Goal: Task Accomplishment & Management: Use online tool/utility

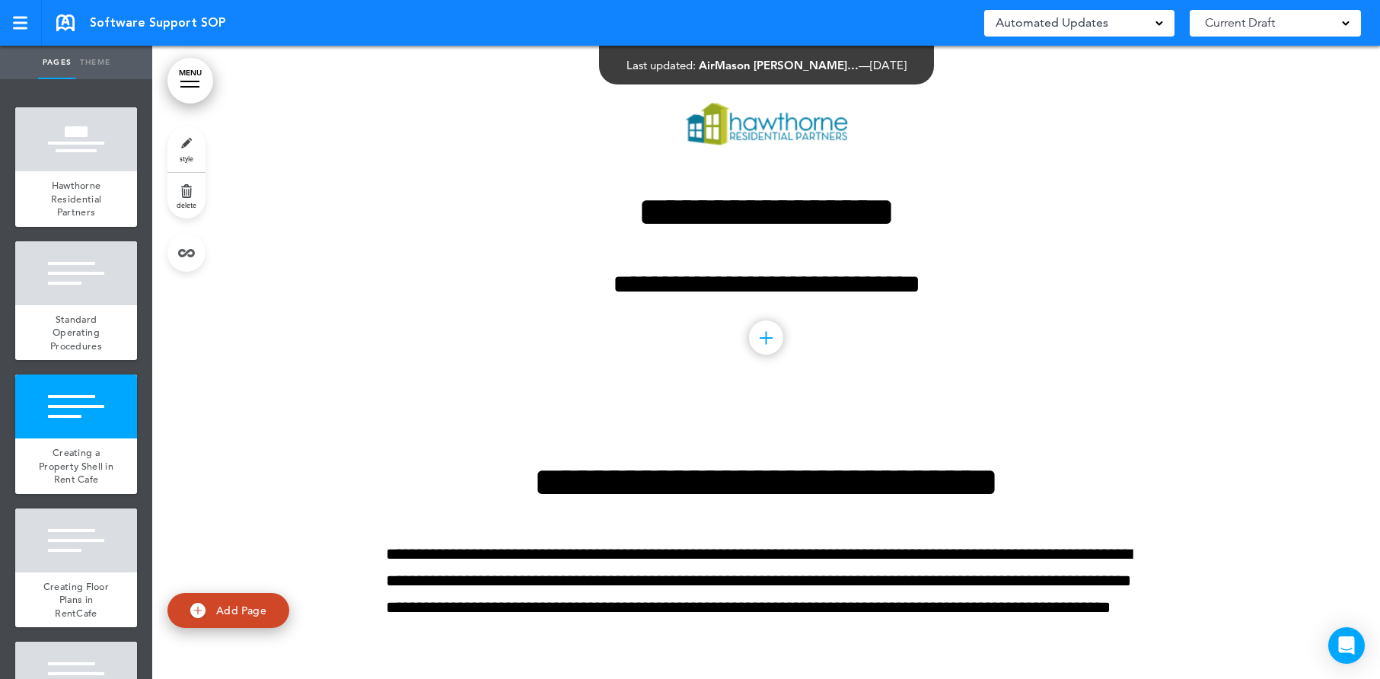
scroll to position [2566, 0]
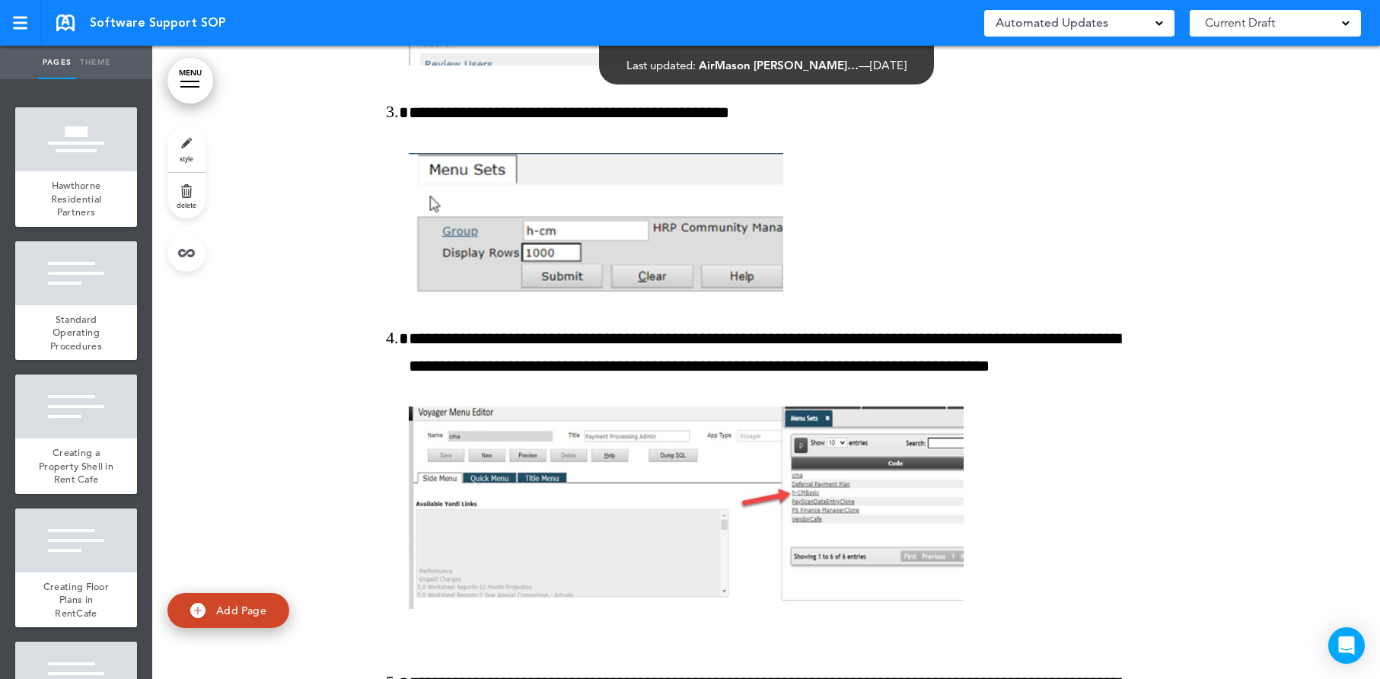
scroll to position [65701, 0]
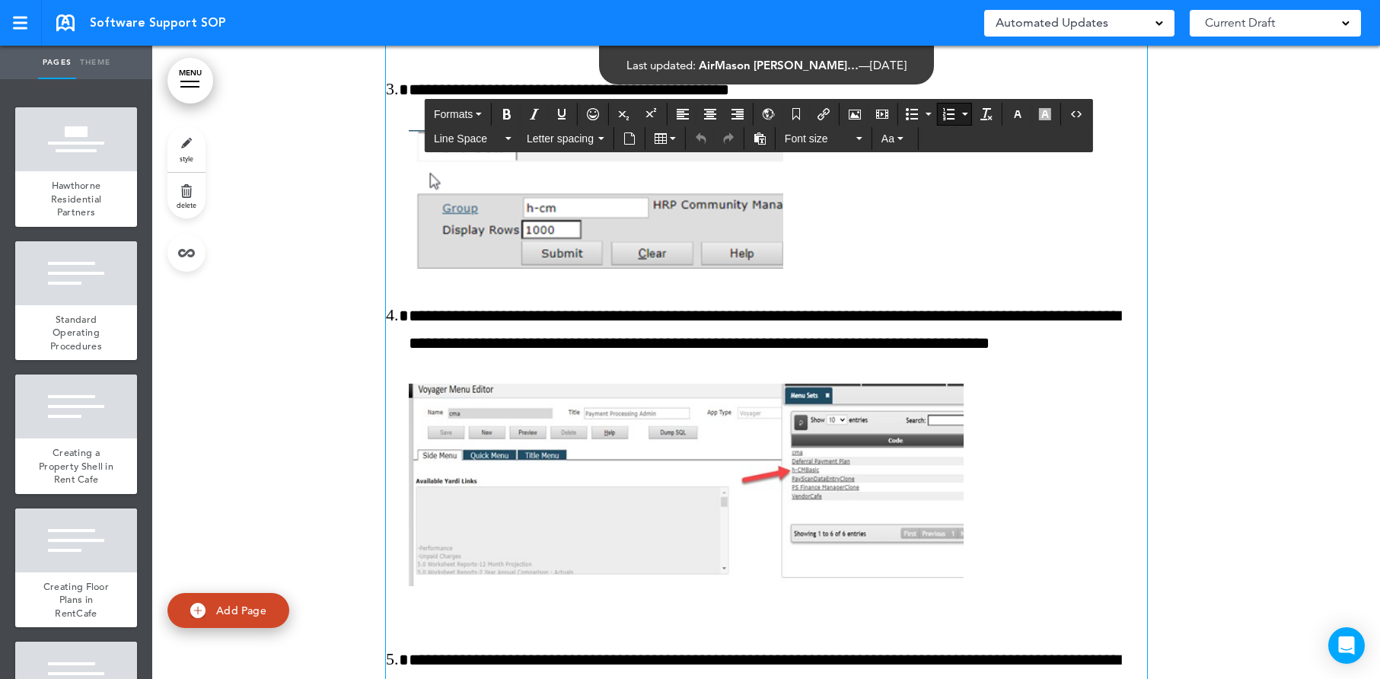
click at [463, 337] on li "**********" at bounding box center [778, 461] width 738 height 317
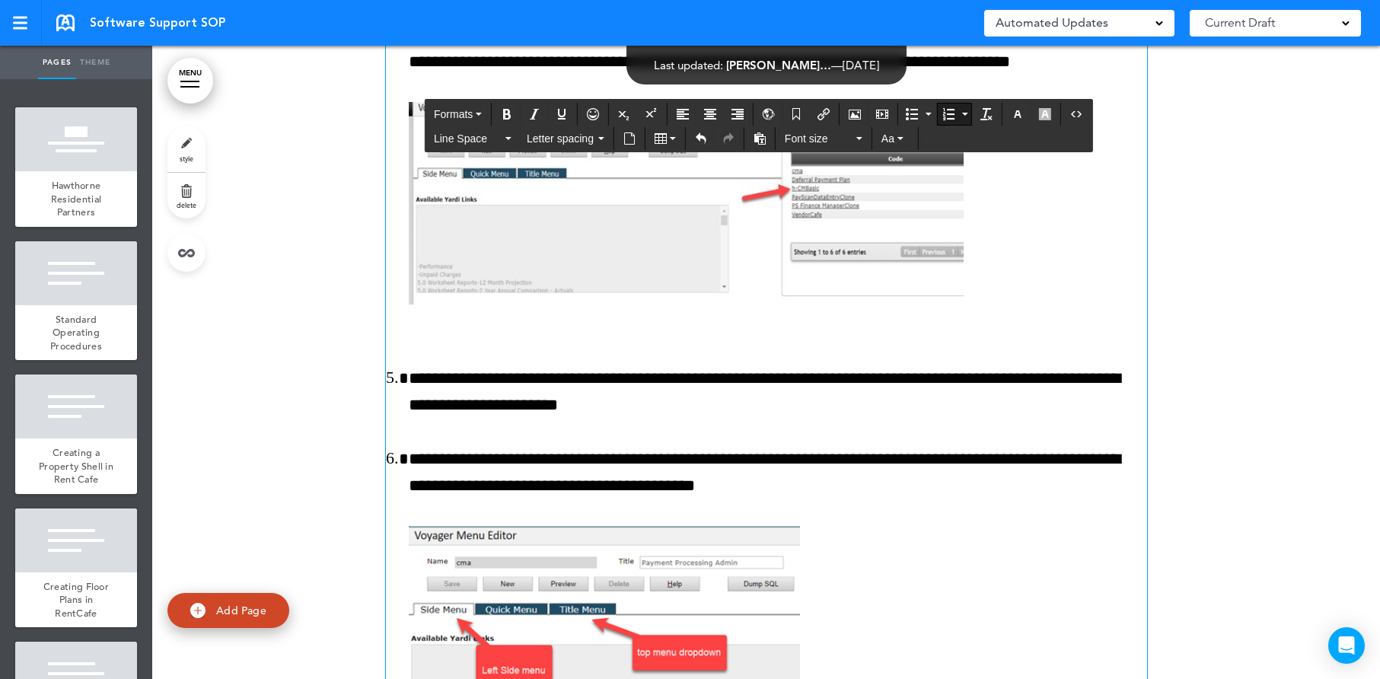
scroll to position [65984, 0]
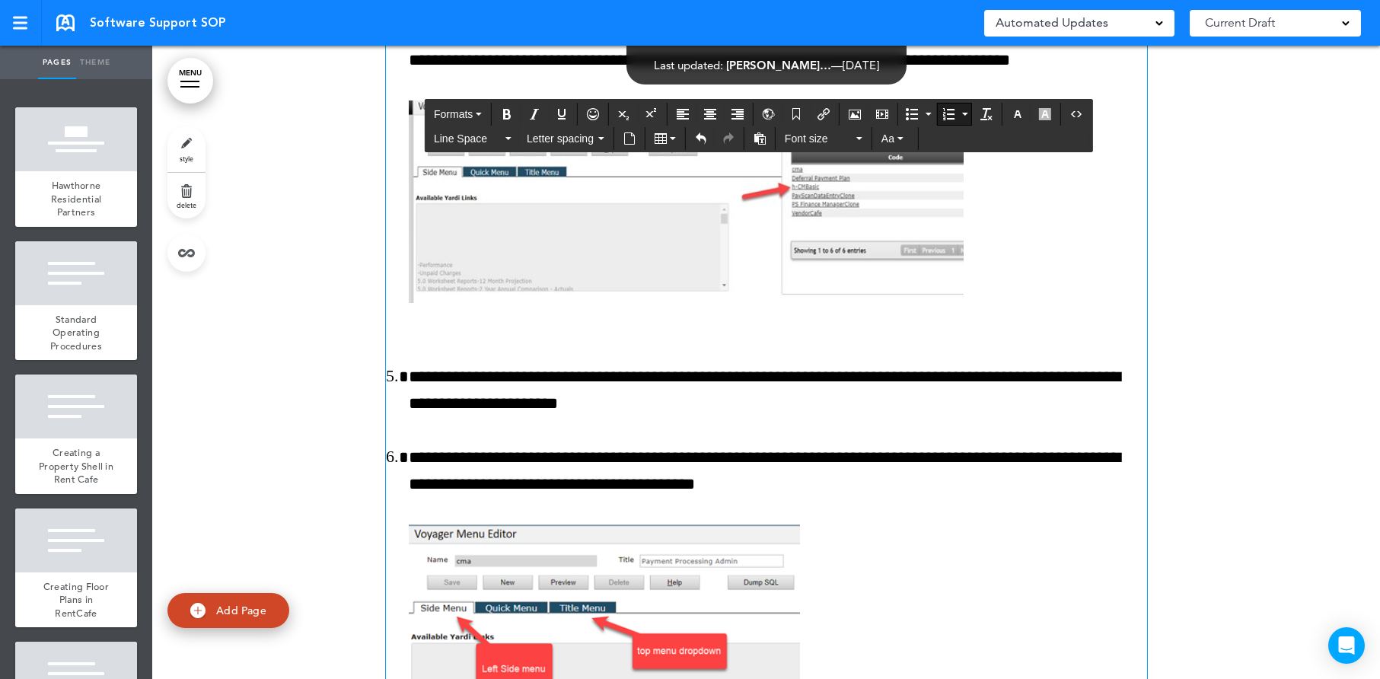
click at [1161, 24] on span at bounding box center [1160, 22] width 8 height 8
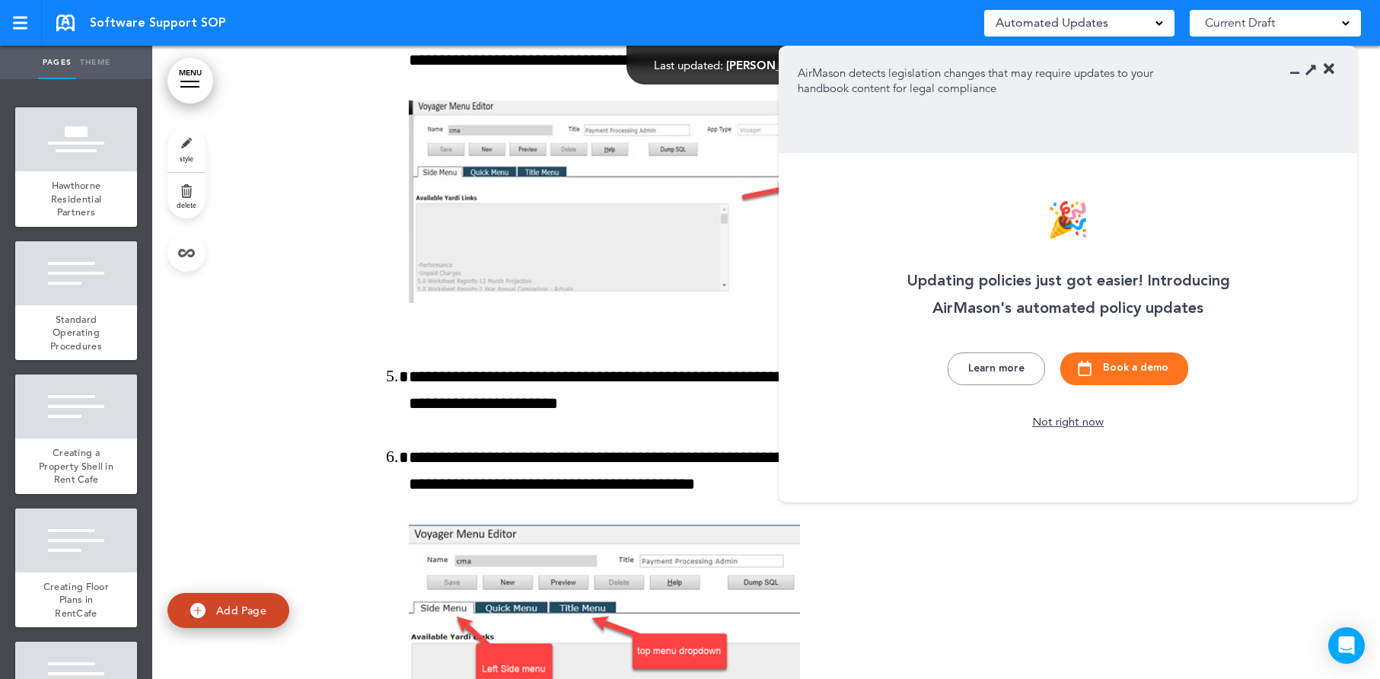
click at [1161, 24] on span at bounding box center [1160, 22] width 8 height 8
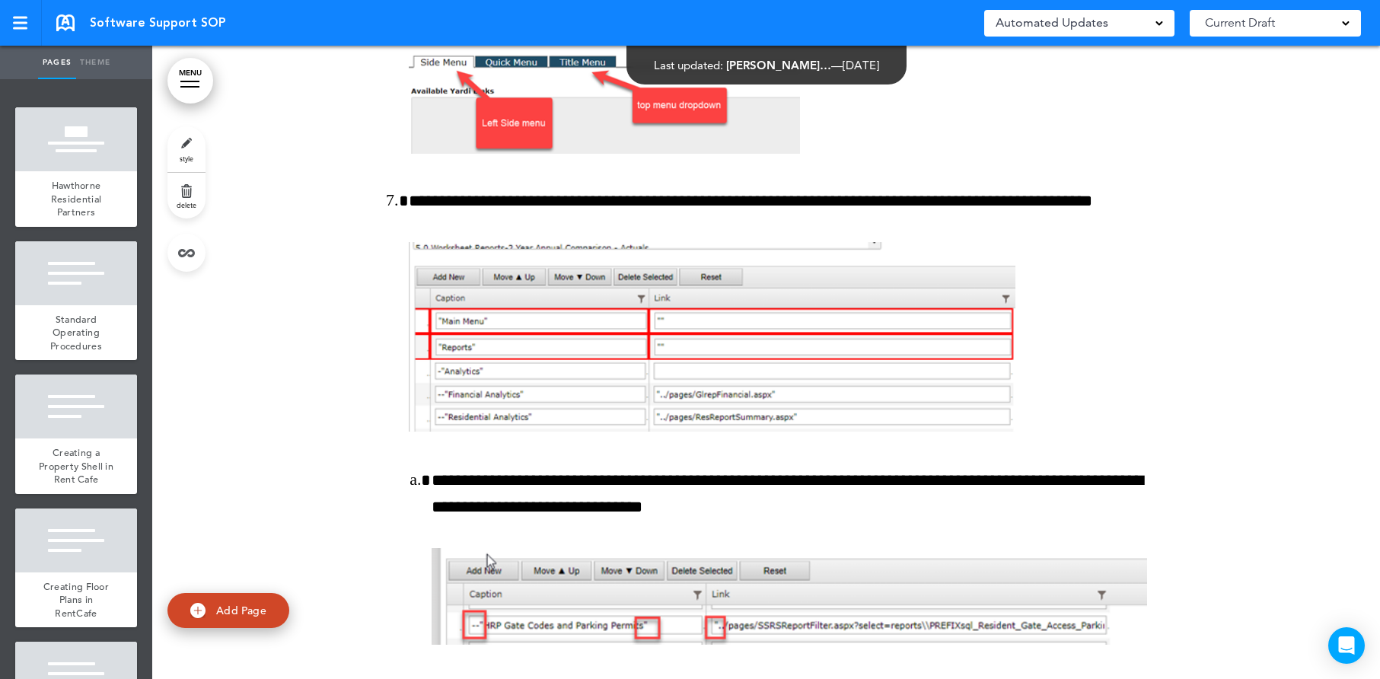
scroll to position [66637, 0]
